Goal: Task Accomplishment & Management: Manage account settings

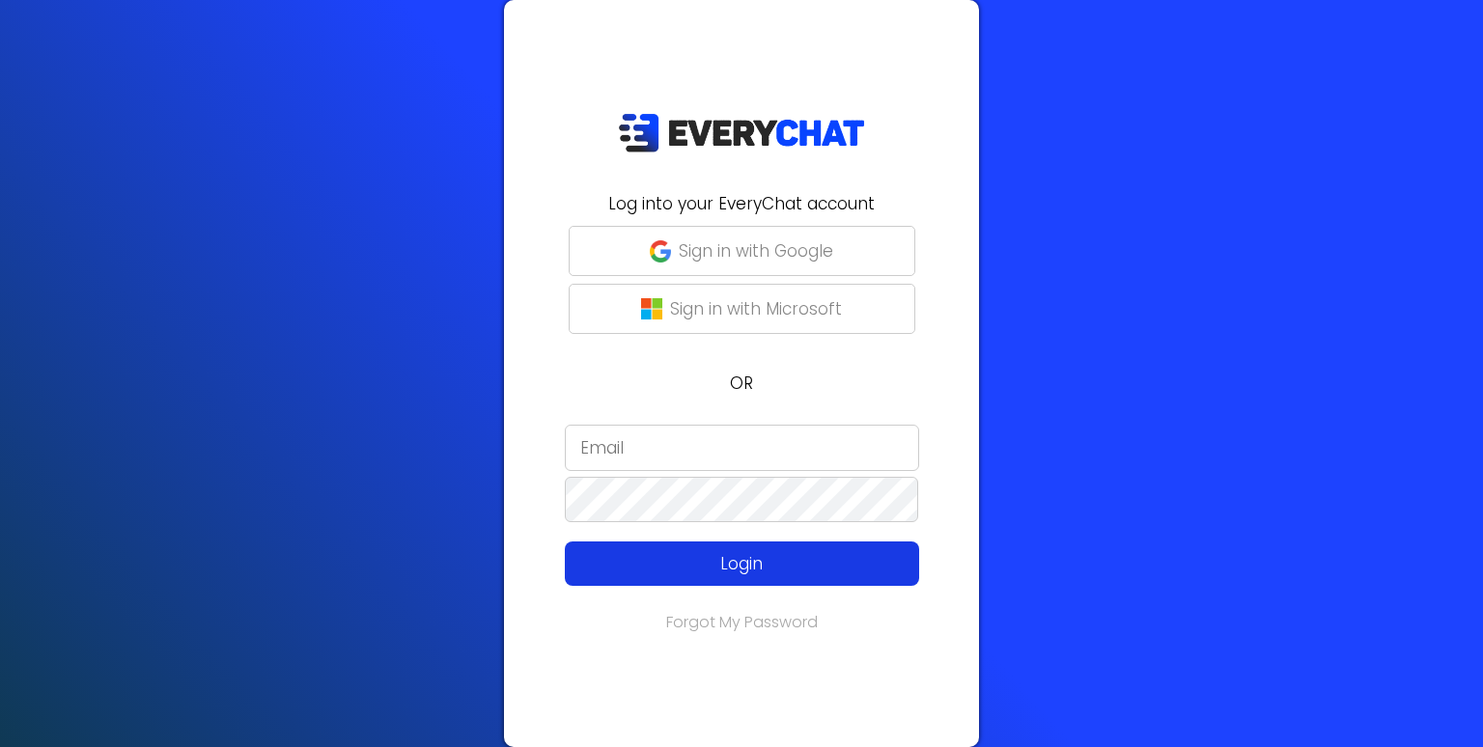
type input "[EMAIL_ADDRESS][DOMAIN_NAME]"
click at [722, 561] on p "Login" at bounding box center [742, 563] width 283 height 25
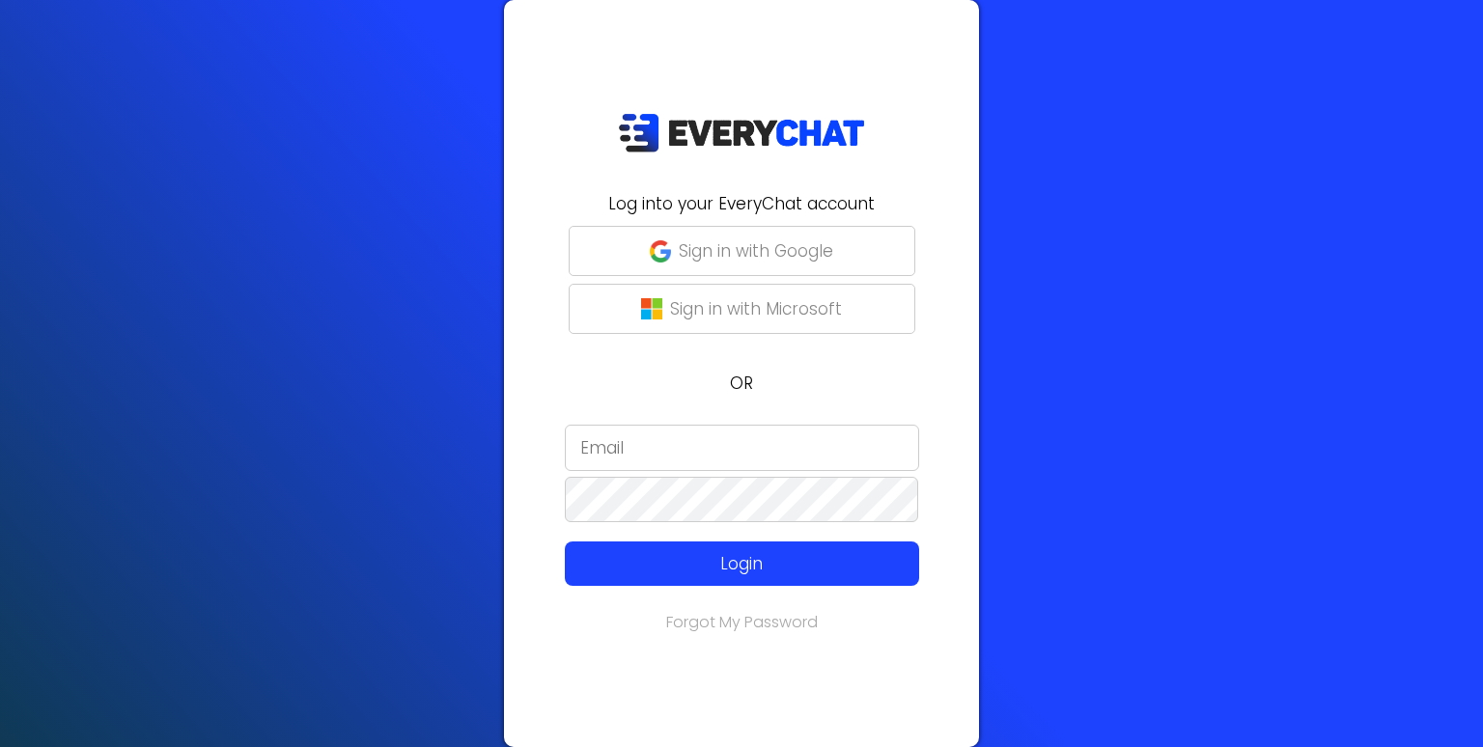
type input "[EMAIL_ADDRESS][DOMAIN_NAME]"
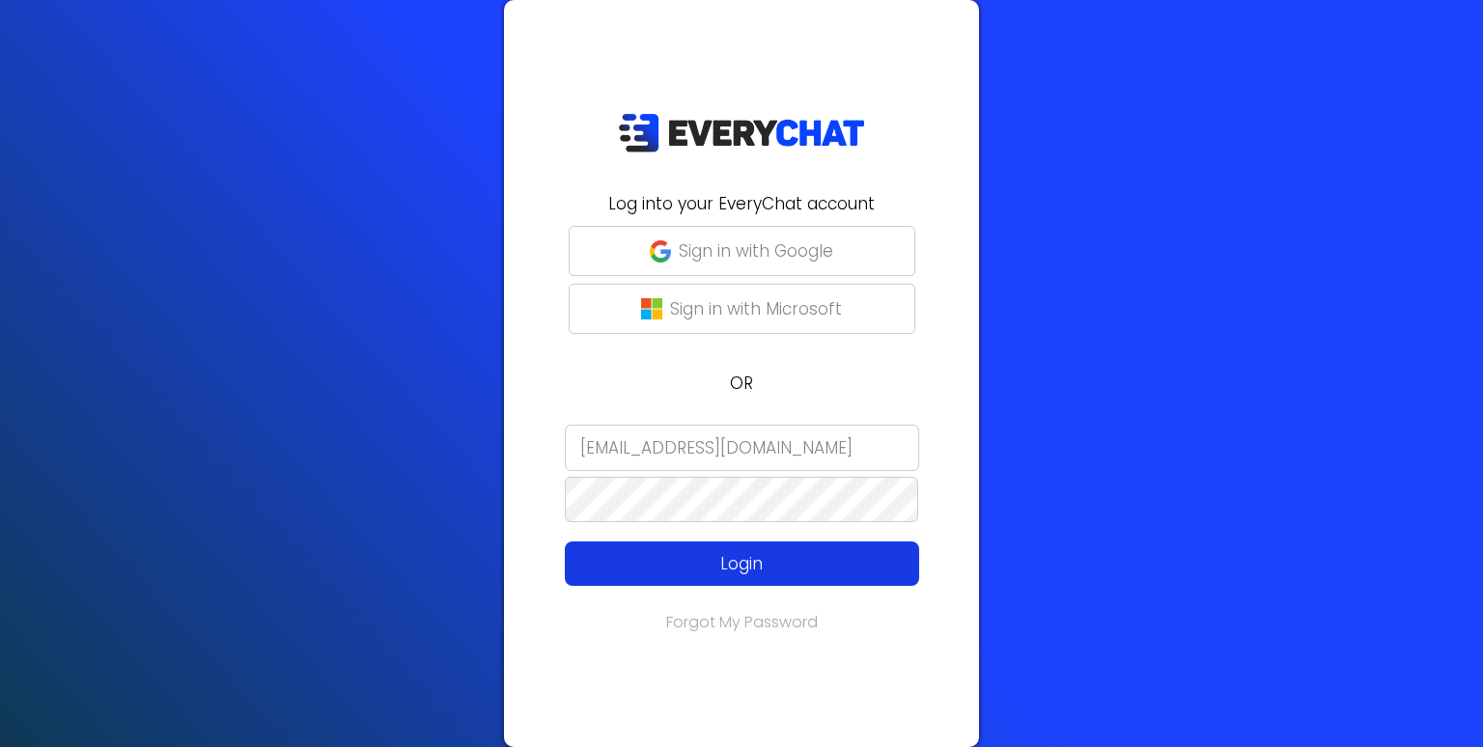
click at [623, 565] on p "Login" at bounding box center [742, 563] width 283 height 25
